Goal: Navigation & Orientation: Find specific page/section

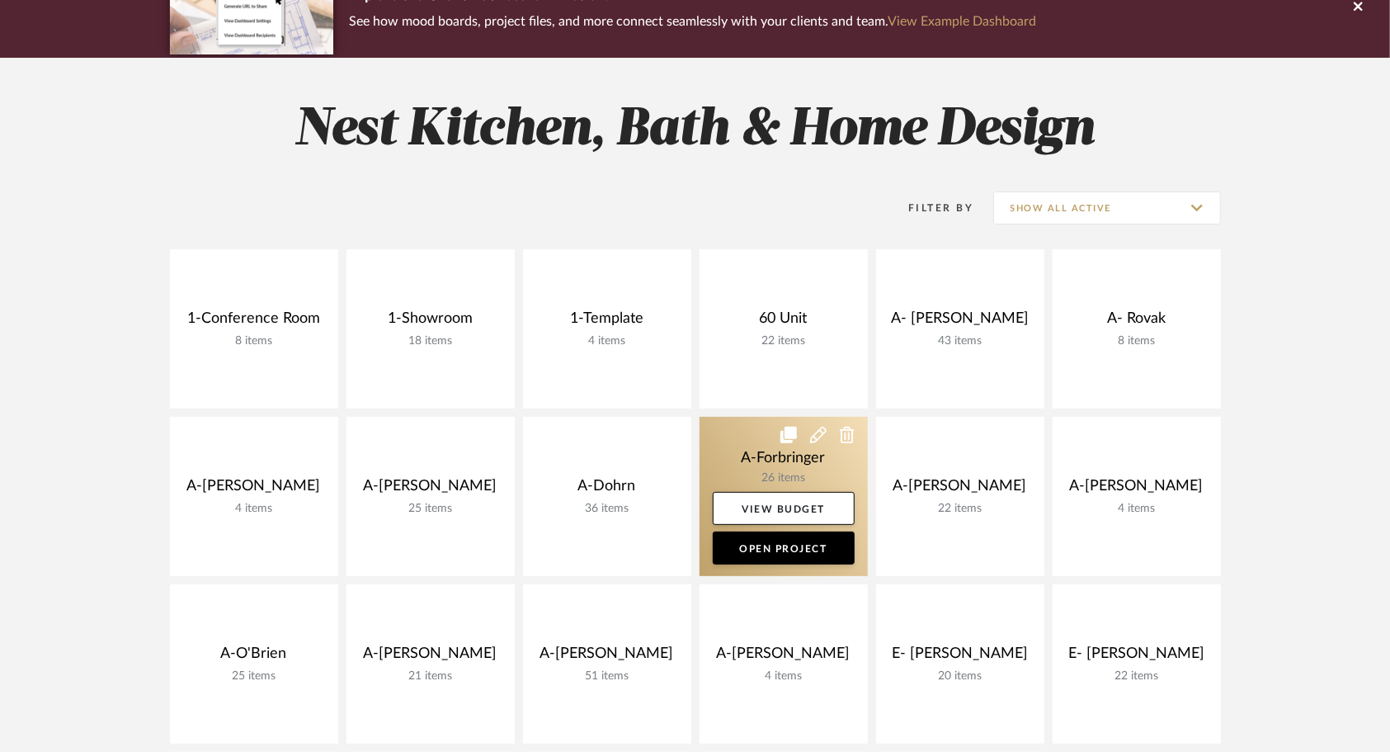
scroll to position [165, 0]
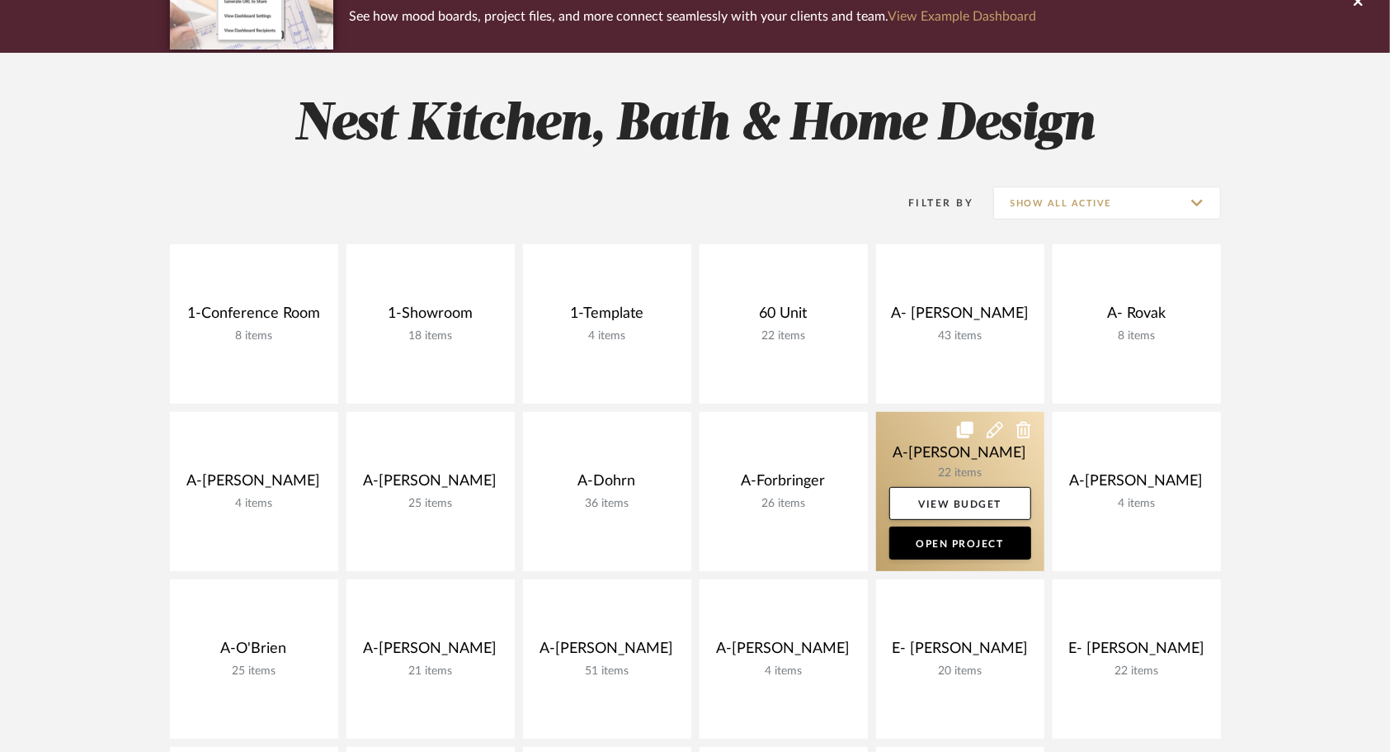
click at [922, 457] on link at bounding box center [960, 491] width 168 height 159
click at [921, 457] on div "Chrome Web Clipper Import Pinterest Support All Projects Library Inspiration Up…" at bounding box center [695, 637] width 1390 height 1604
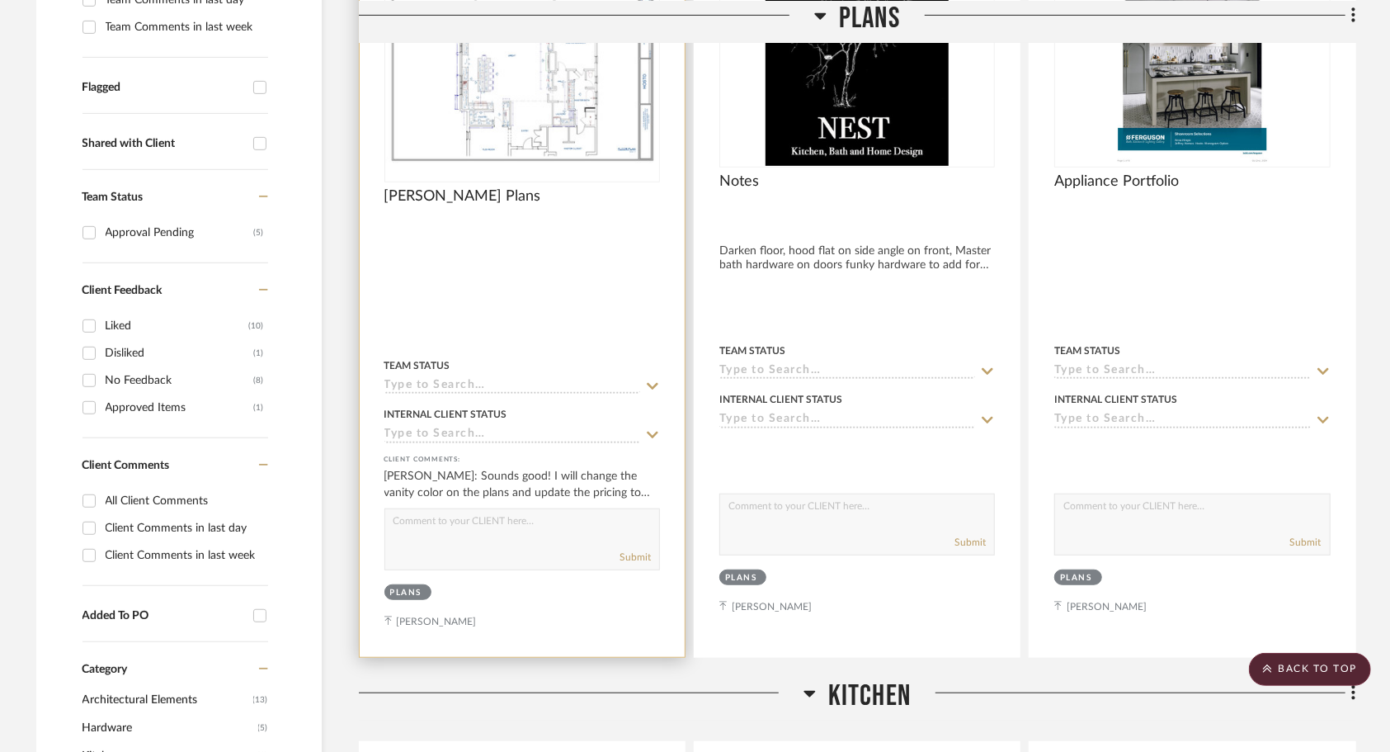
scroll to position [413, 0]
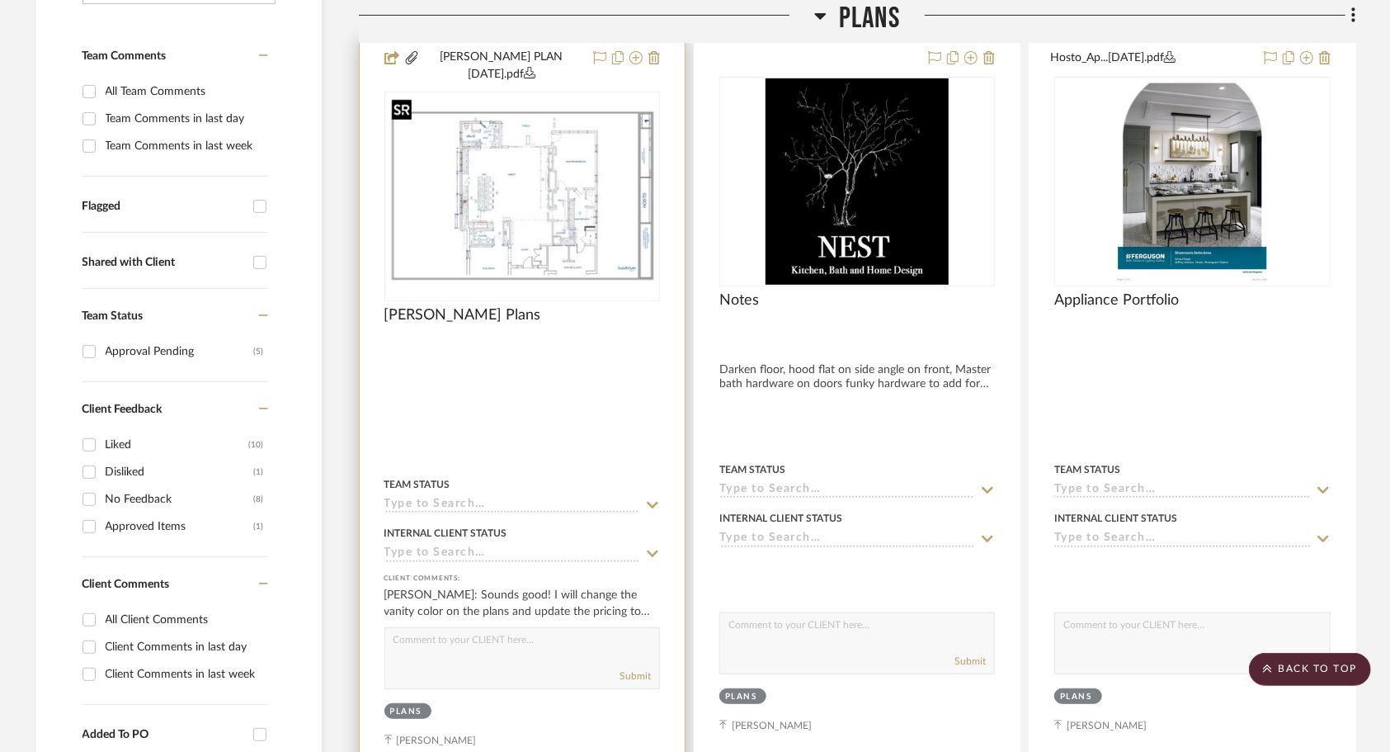
click at [0, 0] on img at bounding box center [0, 0] width 0 height 0
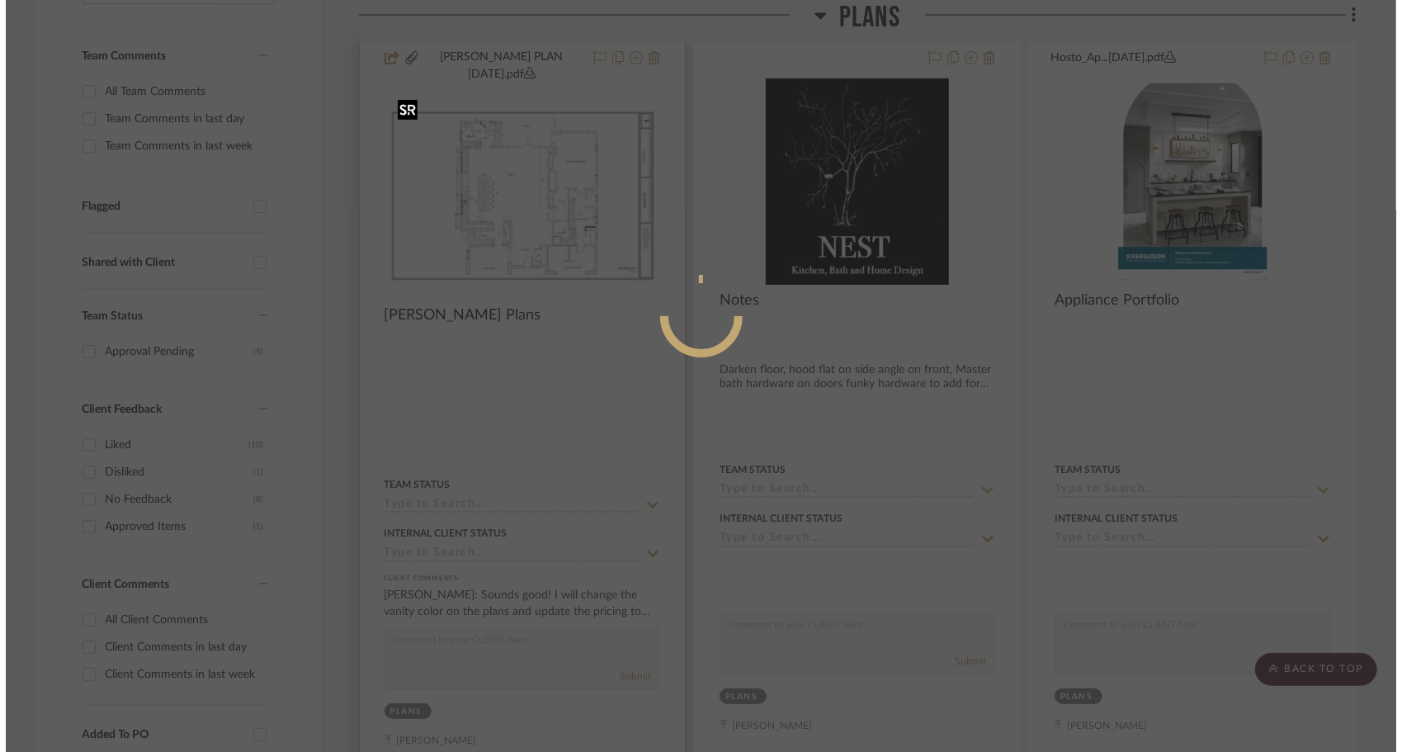
scroll to position [0, 0]
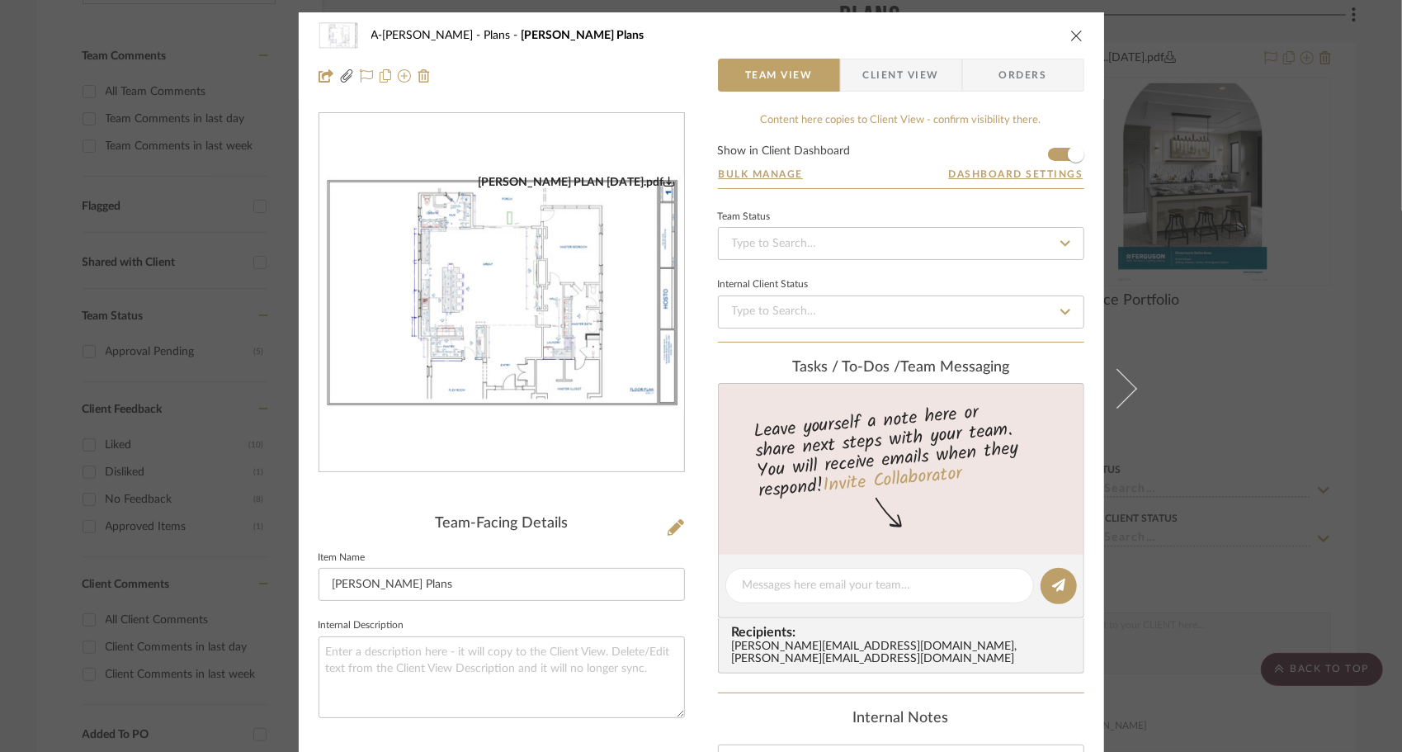
click at [562, 243] on img "0" at bounding box center [501, 293] width 365 height 236
click at [1070, 35] on icon "close" at bounding box center [1076, 35] width 13 height 13
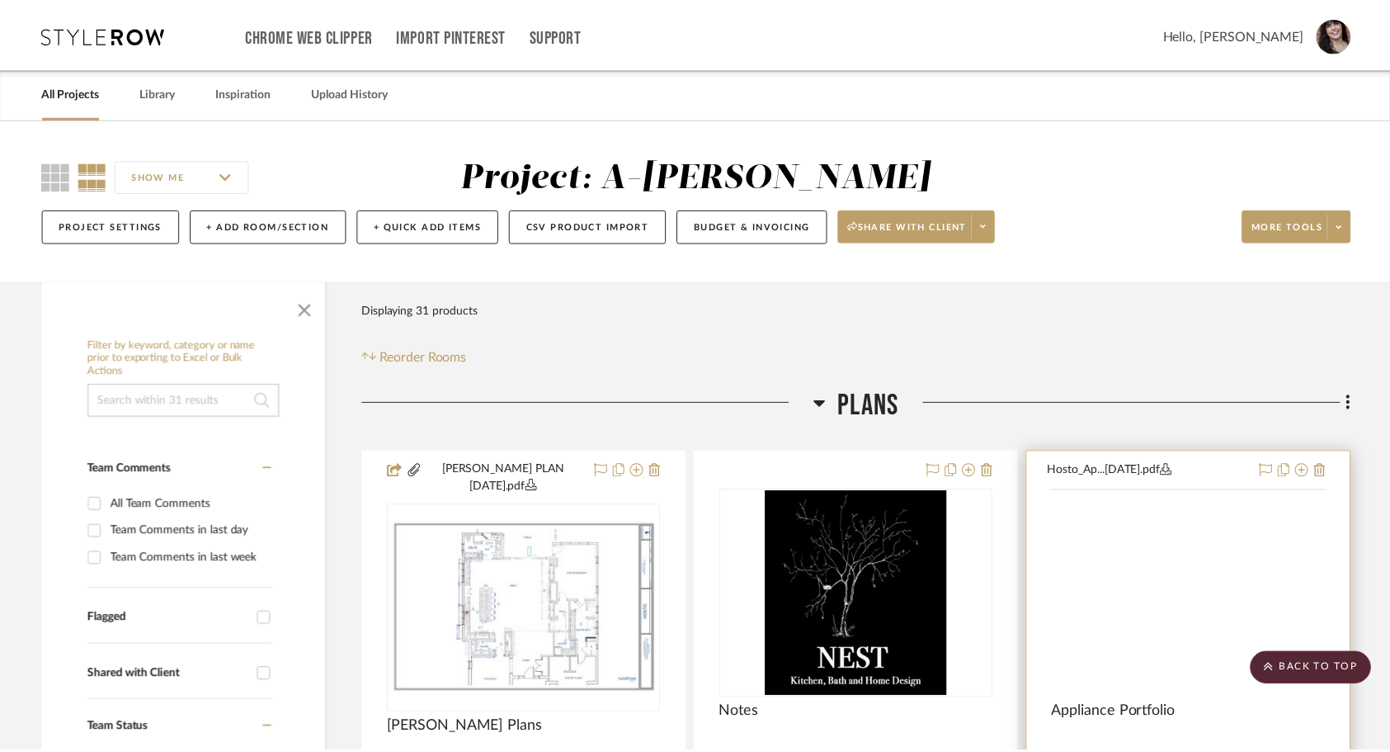
scroll to position [413, 0]
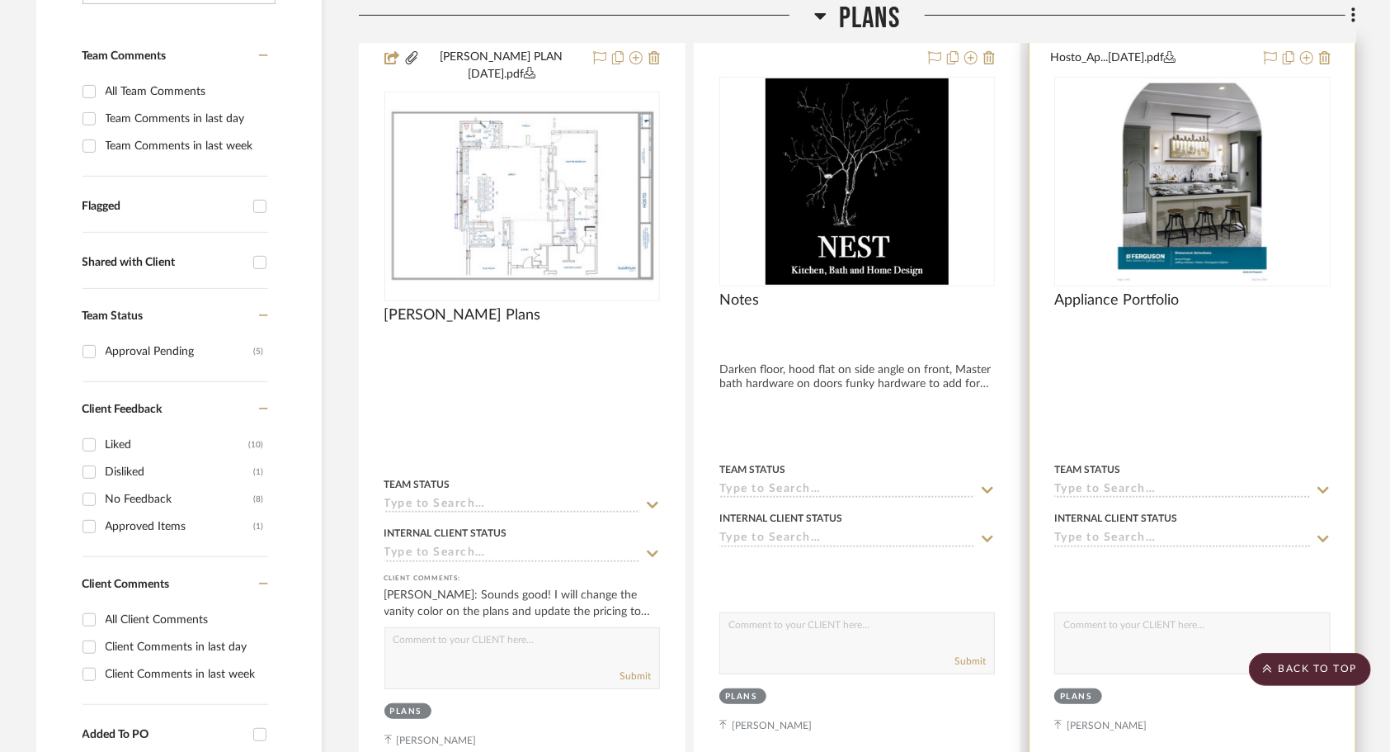
click at [1198, 348] on div at bounding box center [1192, 407] width 325 height 737
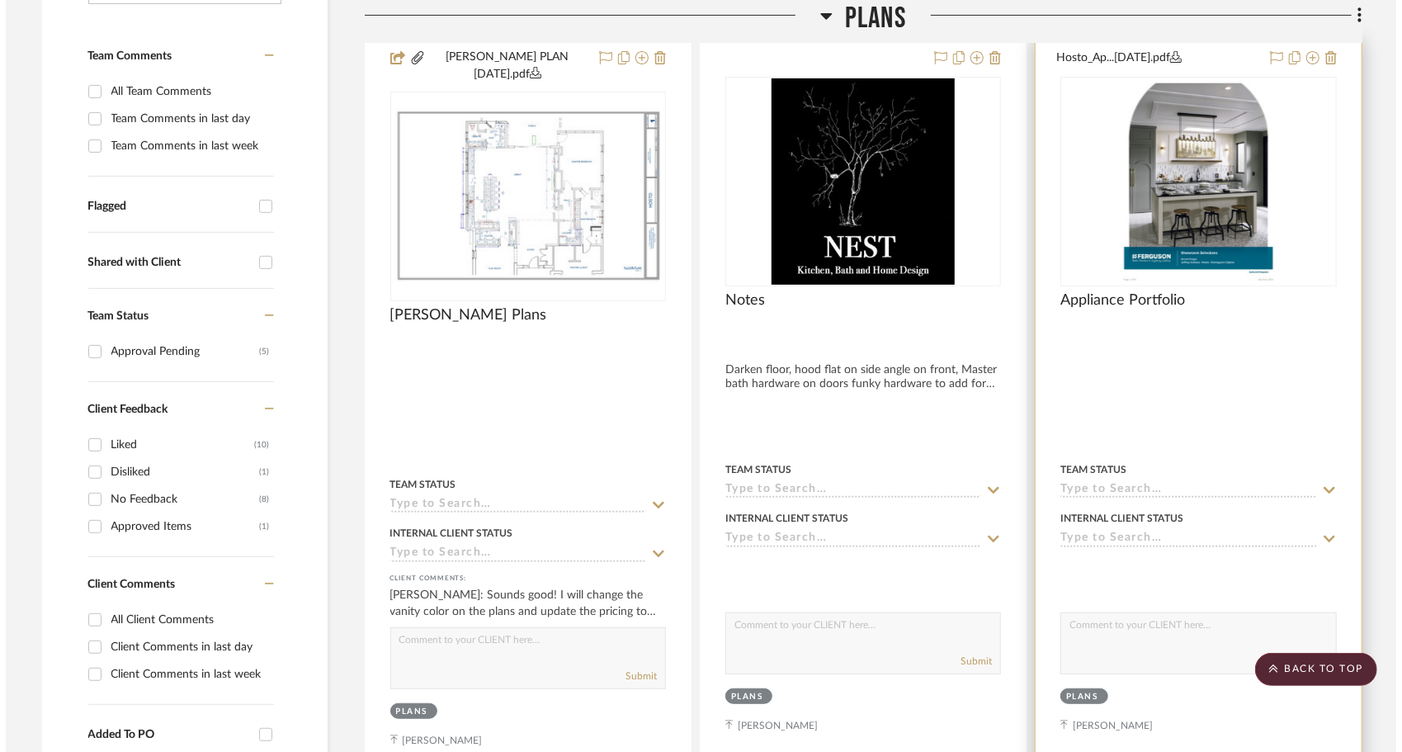
scroll to position [0, 0]
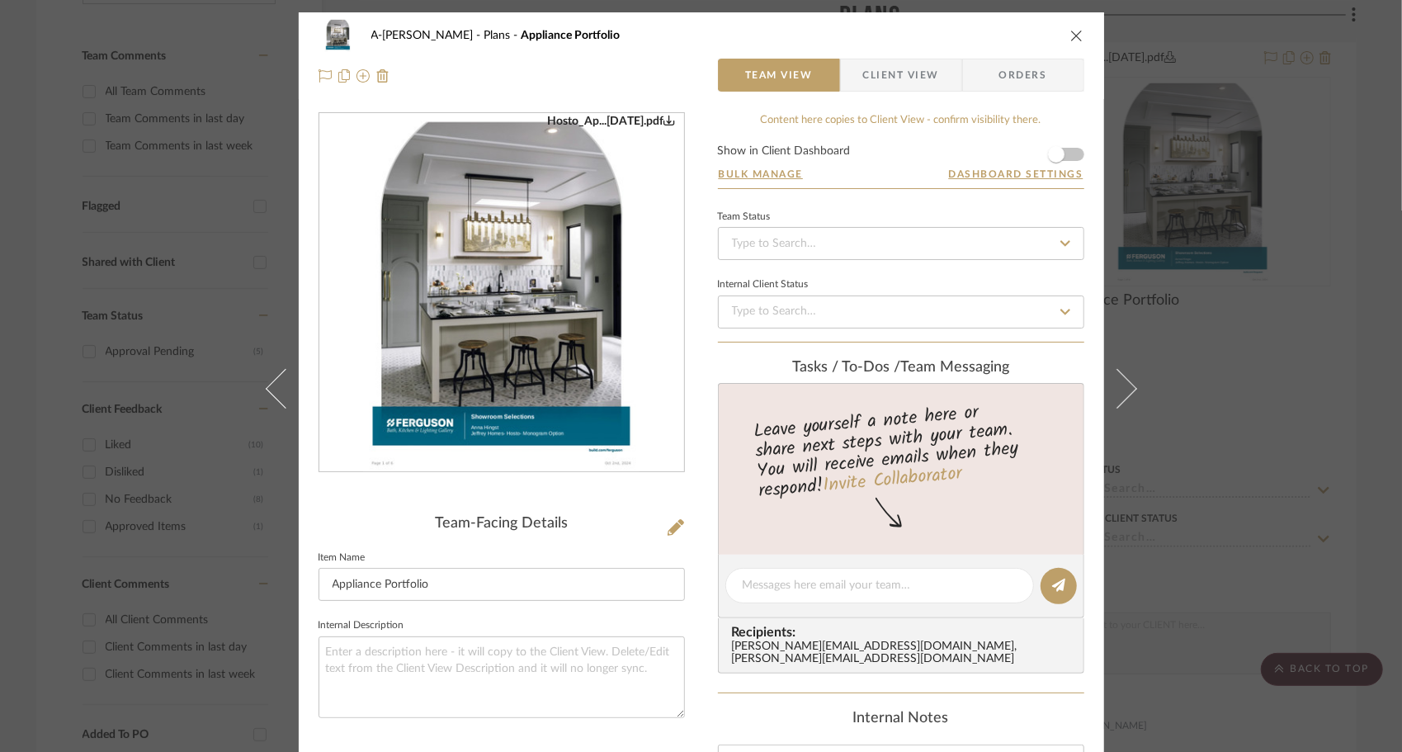
click at [512, 303] on img "0" at bounding box center [501, 293] width 277 height 358
click at [550, 321] on img "0" at bounding box center [501, 293] width 277 height 358
